Goal: Browse casually: Explore the website without a specific task or goal

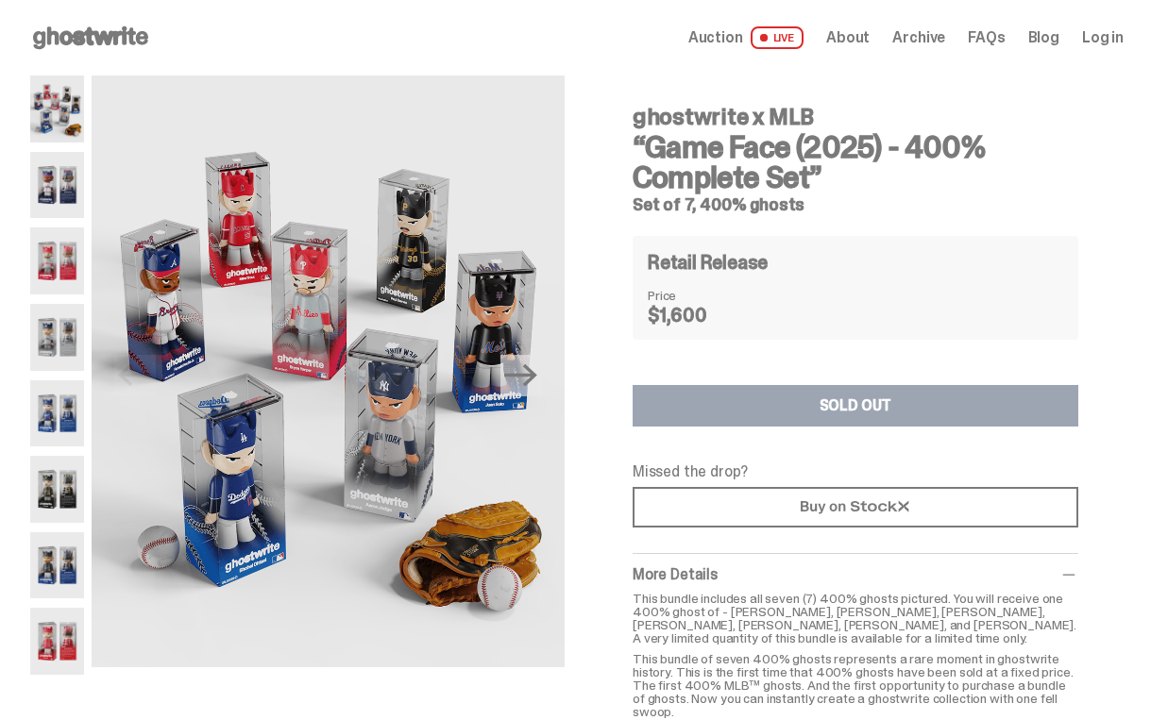
click at [59, 186] on img at bounding box center [57, 185] width 54 height 67
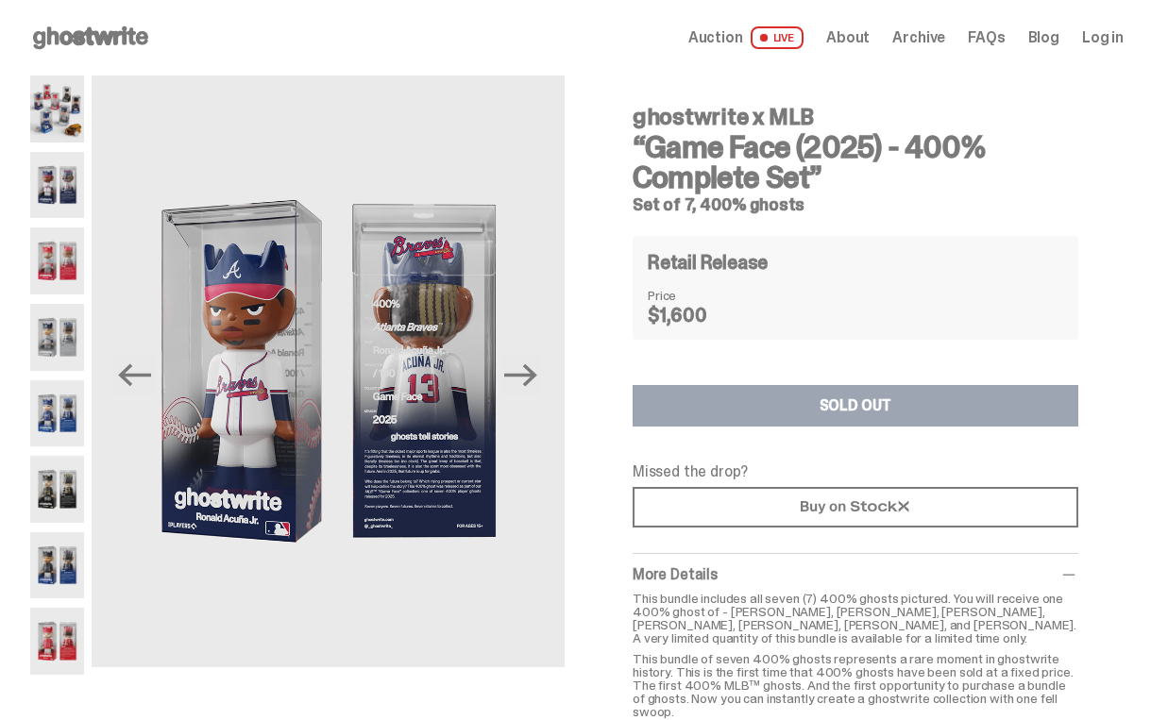
click at [59, 245] on img at bounding box center [57, 260] width 54 height 67
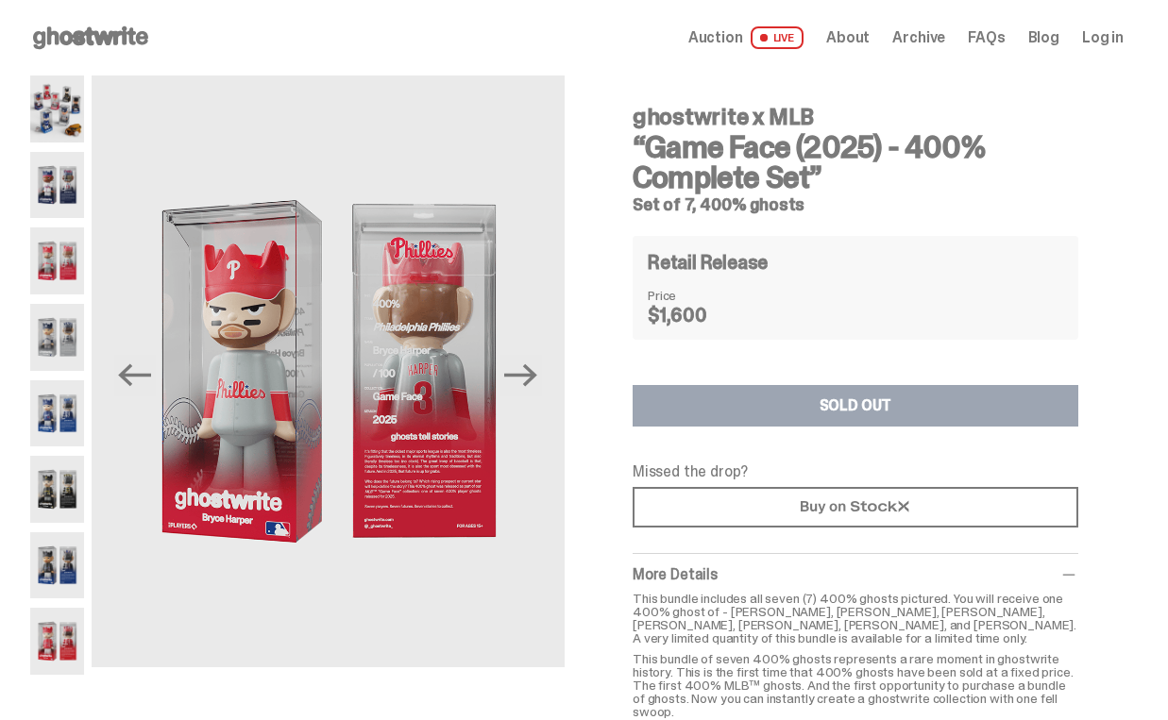
click at [65, 346] on img at bounding box center [57, 337] width 54 height 67
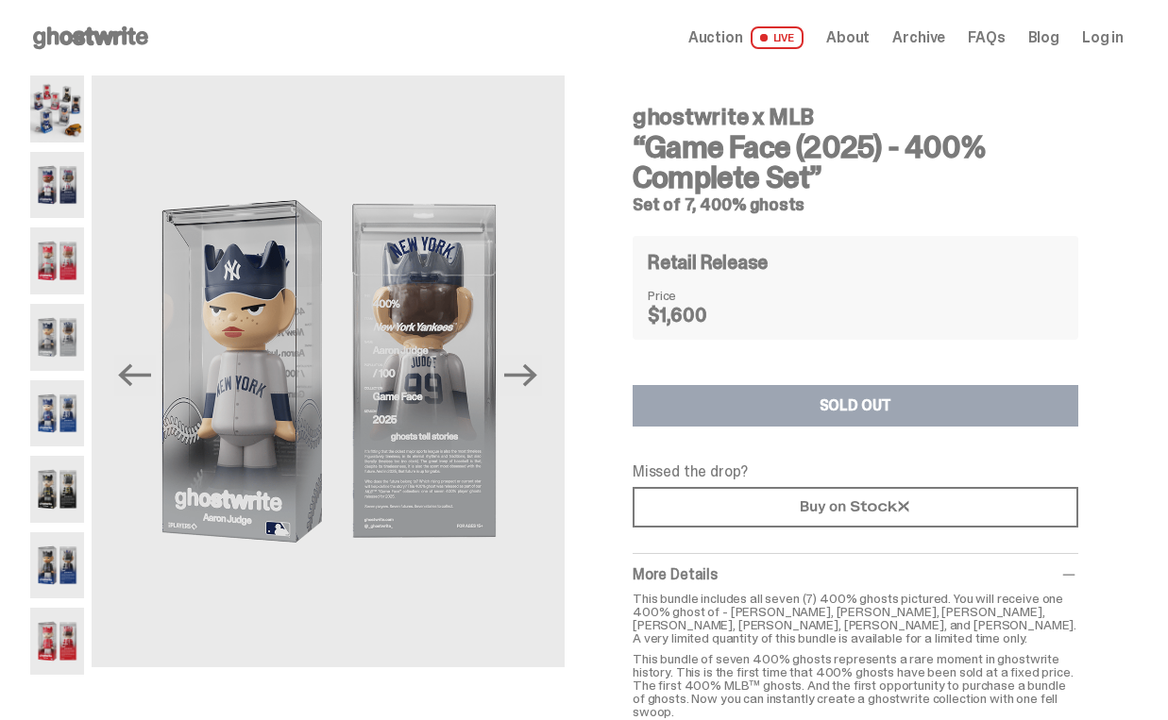
click at [65, 409] on img at bounding box center [57, 413] width 54 height 67
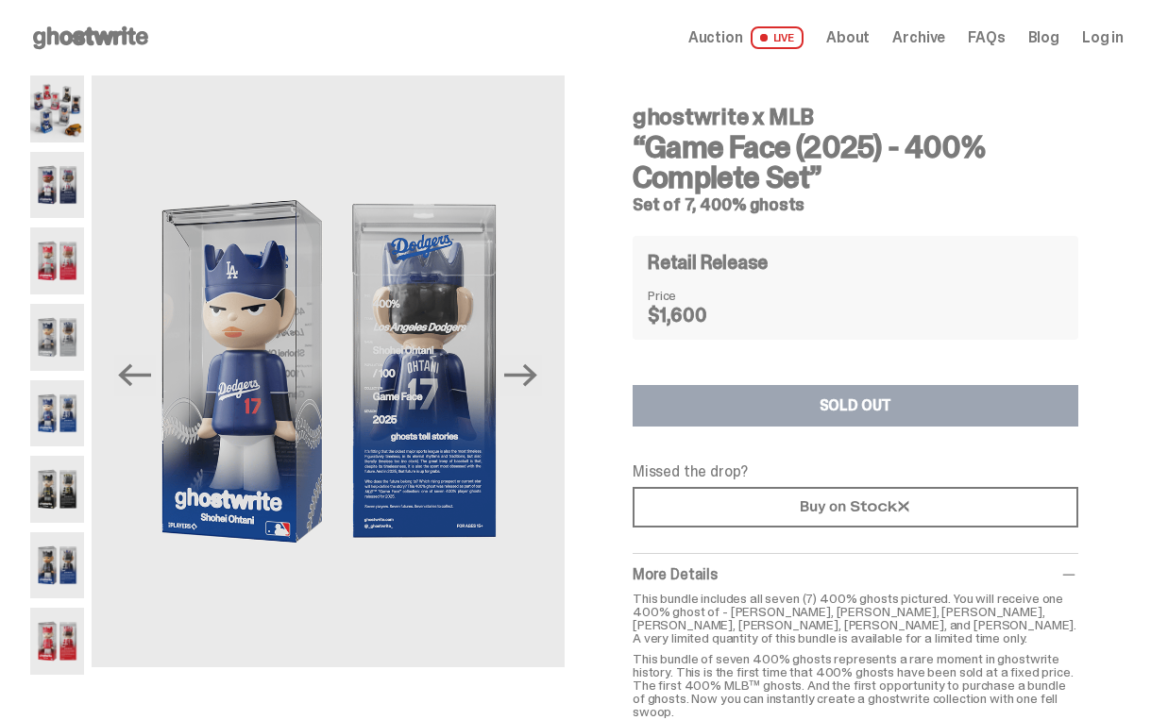
click at [65, 486] on img at bounding box center [57, 489] width 54 height 67
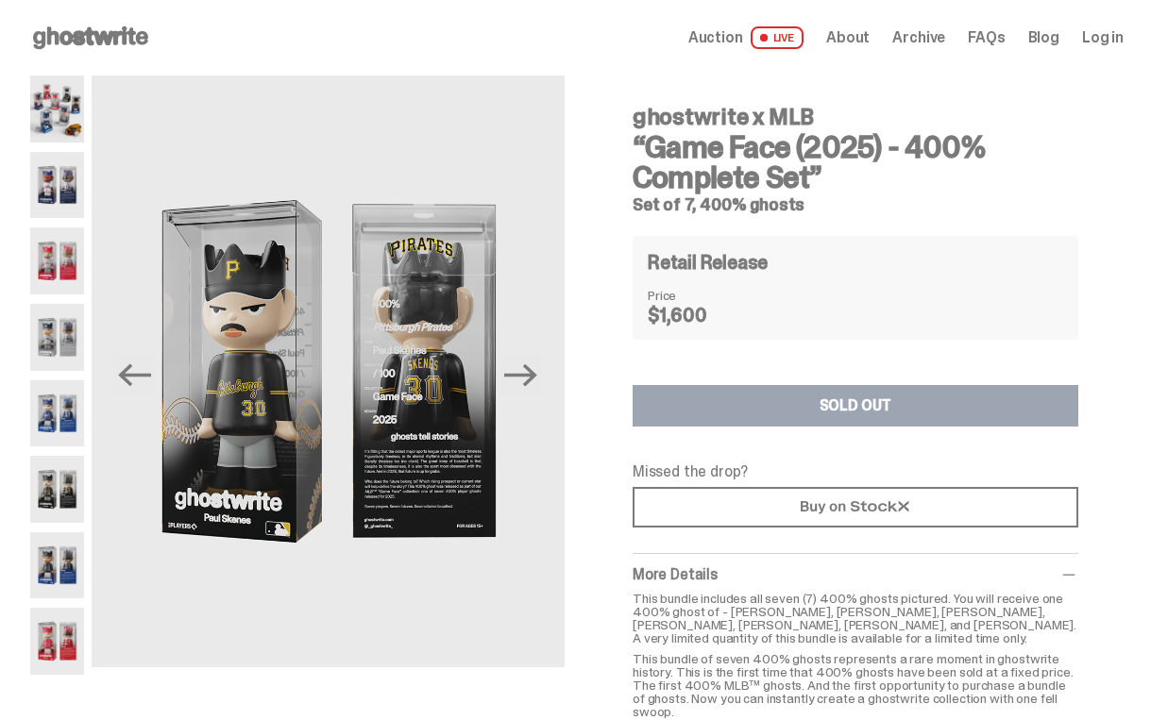
click at [62, 562] on img at bounding box center [57, 565] width 54 height 67
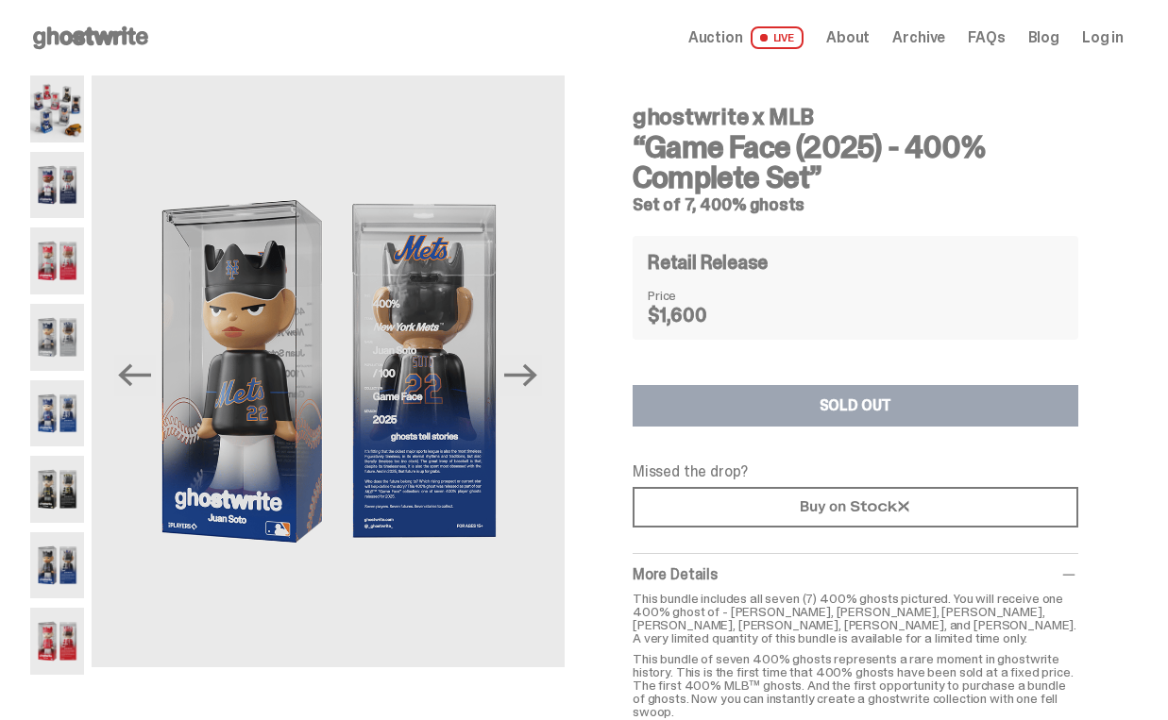
click at [62, 638] on img at bounding box center [57, 641] width 54 height 67
